Goal: Transaction & Acquisition: Purchase product/service

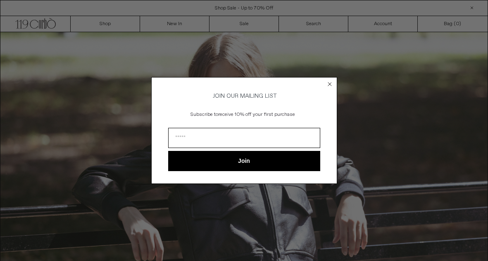
click at [180, 24] on div "Close dialog JOIN OUR MAILING LIST Subscribe to receive 10% off your first purc…" at bounding box center [244, 130] width 488 height 261
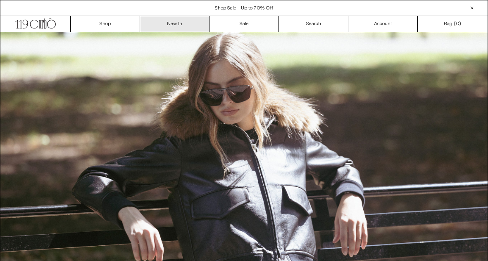
click at [170, 24] on link "New In" at bounding box center [174, 24] width 69 height 16
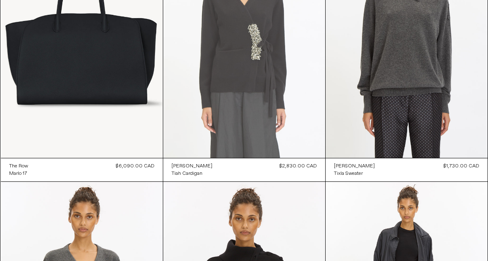
scroll to position [401, 0]
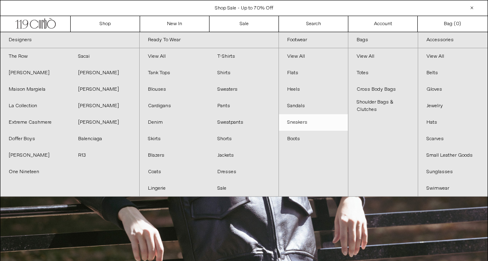
click at [301, 120] on link "Sneakers" at bounding box center [313, 122] width 69 height 17
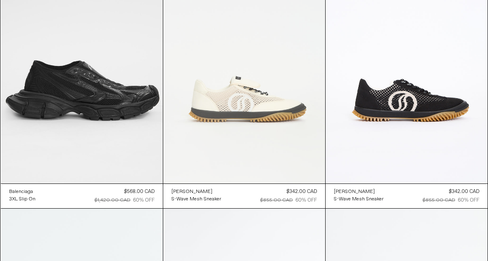
scroll to position [911, 0]
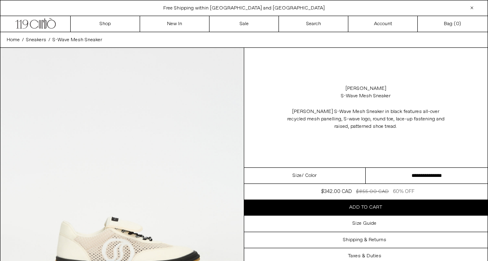
click at [405, 171] on select "**********" at bounding box center [426, 176] width 122 height 16
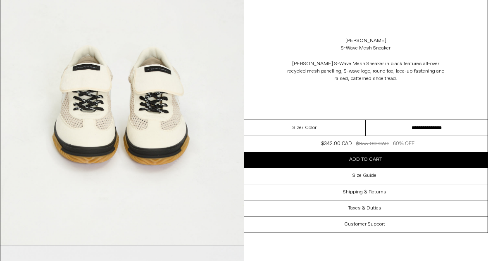
scroll to position [359, 0]
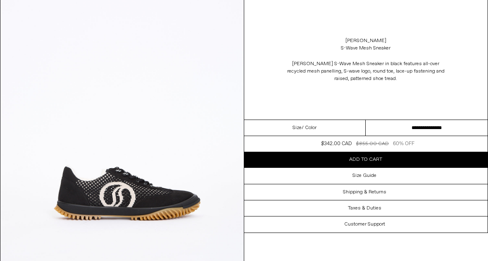
scroll to position [72, 0]
